Goal: Information Seeking & Learning: Learn about a topic

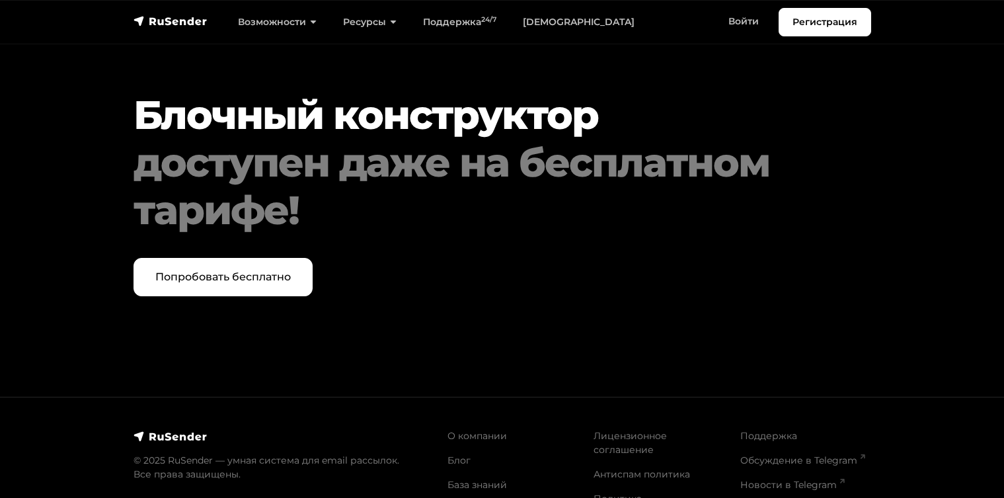
scroll to position [5594, 0]
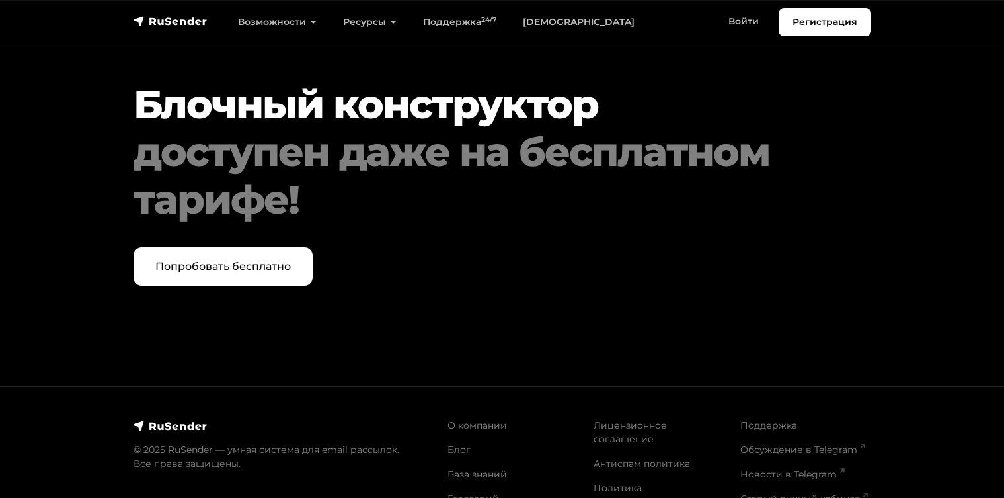
click at [149, 419] on img at bounding box center [171, 425] width 74 height 13
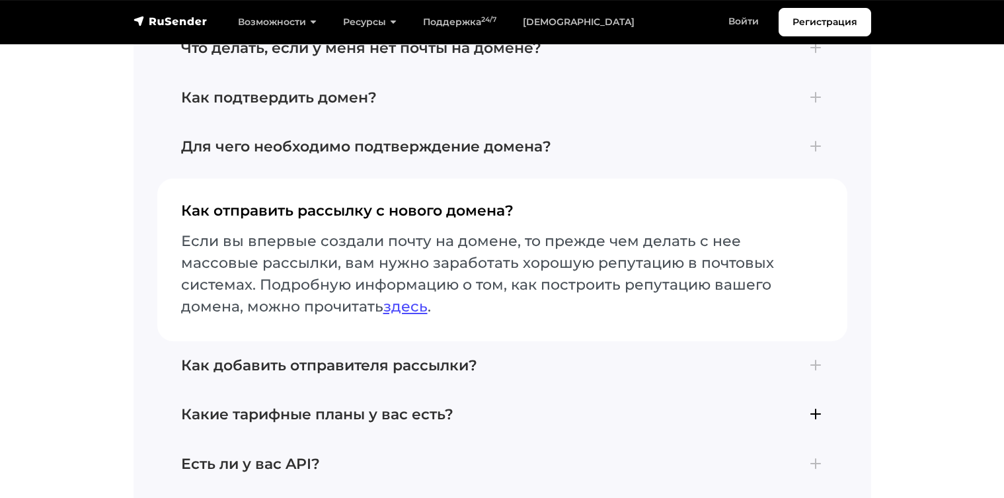
scroll to position [5769, 0]
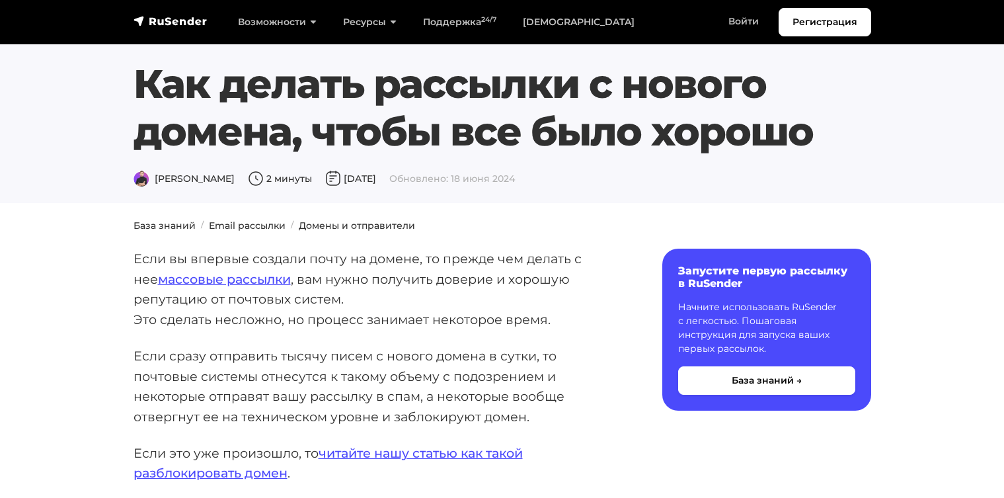
scroll to position [16, 0]
